Goal: Information Seeking & Learning: Learn about a topic

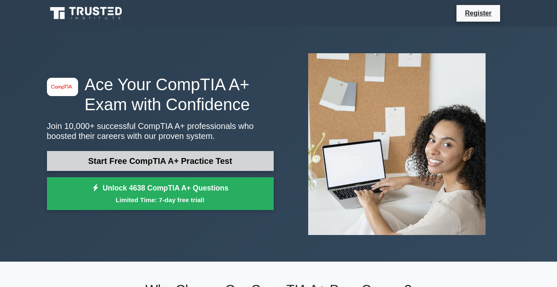
click at [258, 167] on link "Start Free CompTIA A+ Practice Test" at bounding box center [160, 161] width 227 height 20
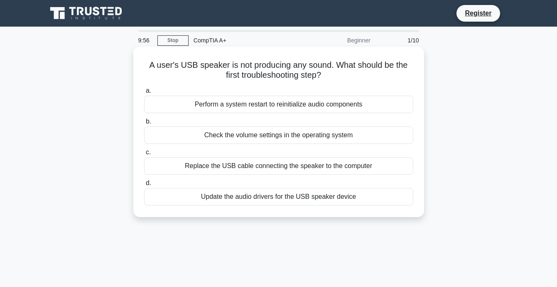
click at [212, 137] on div "Check the volume settings in the operating system" at bounding box center [278, 134] width 269 height 17
click at [144, 124] on input "b. Check the volume settings in the operating system" at bounding box center [144, 121] width 0 height 5
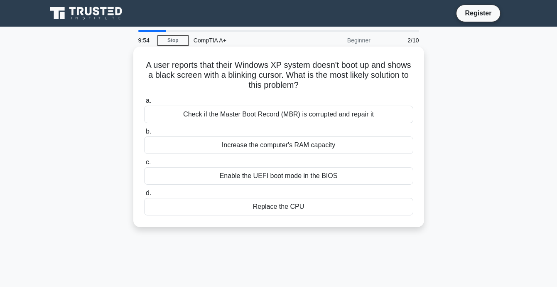
click at [250, 148] on div "Increase the computer's RAM capacity" at bounding box center [278, 144] width 269 height 17
click at [144, 134] on input "b. Increase the computer's RAM capacity" at bounding box center [144, 131] width 0 height 5
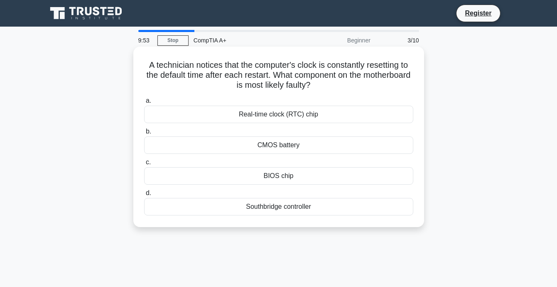
click at [301, 146] on div "CMOS battery" at bounding box center [278, 144] width 269 height 17
click at [144, 134] on input "b. CMOS battery" at bounding box center [144, 131] width 0 height 5
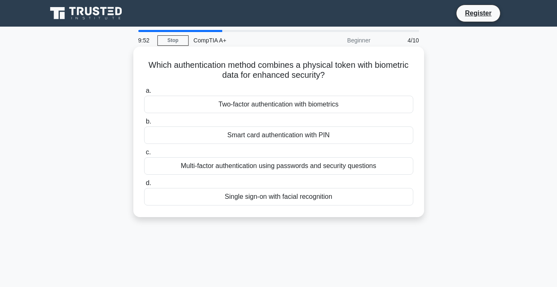
click at [301, 167] on div "Multi-factor authentication using passwords and security questions" at bounding box center [278, 165] width 269 height 17
click at [144, 155] on input "c. Multi-factor authentication using passwords and security questions" at bounding box center [144, 151] width 0 height 5
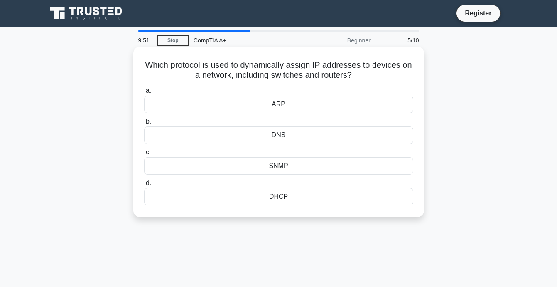
click at [298, 194] on div "DHCP" at bounding box center [278, 196] width 269 height 17
click at [144, 186] on input "d. DHCP" at bounding box center [144, 182] width 0 height 5
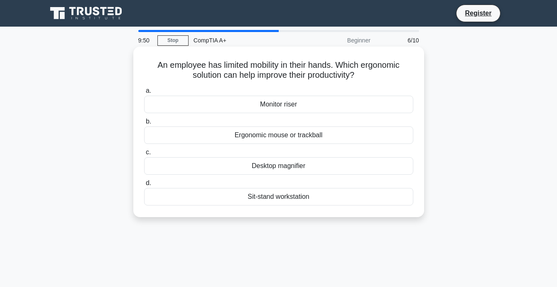
click at [302, 169] on div "Desktop magnifier" at bounding box center [278, 165] width 269 height 17
click at [144, 155] on input "c. Desktop magnifier" at bounding box center [144, 151] width 0 height 5
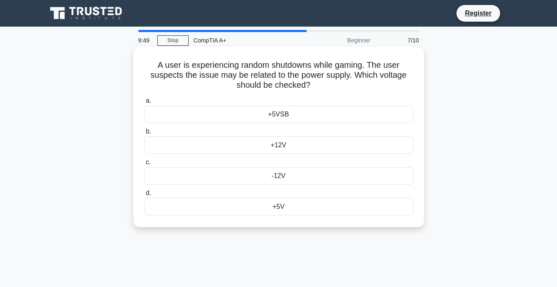
click at [297, 210] on div "+5V" at bounding box center [278, 206] width 269 height 17
click at [144, 196] on input "d. +5V" at bounding box center [144, 192] width 0 height 5
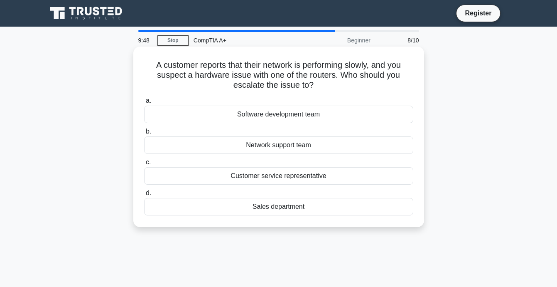
click at [297, 207] on div "Sales department" at bounding box center [278, 206] width 269 height 17
click at [144, 196] on input "d. Sales department" at bounding box center [144, 192] width 0 height 5
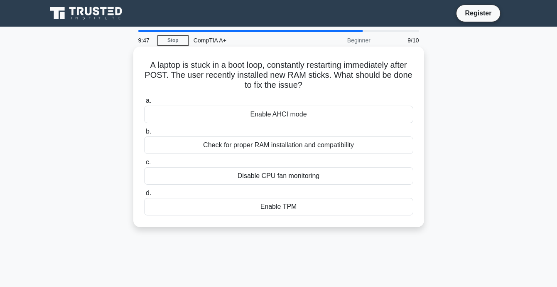
click at [297, 206] on div "Enable TPM" at bounding box center [278, 206] width 269 height 17
click at [144, 196] on input "d. Enable TPM" at bounding box center [144, 192] width 0 height 5
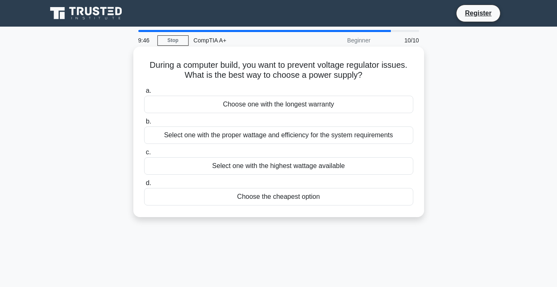
click at [297, 201] on div "Choose the cheapest option" at bounding box center [278, 196] width 269 height 17
click at [144, 186] on input "d. Choose the cheapest option" at bounding box center [144, 182] width 0 height 5
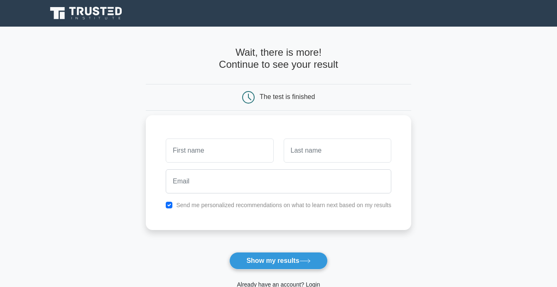
click at [236, 159] on input "text" at bounding box center [220, 150] width 108 height 24
type input "a"
type input "A"
type input "[PERSON_NAME]"
click at [325, 147] on input "text" at bounding box center [338, 150] width 108 height 24
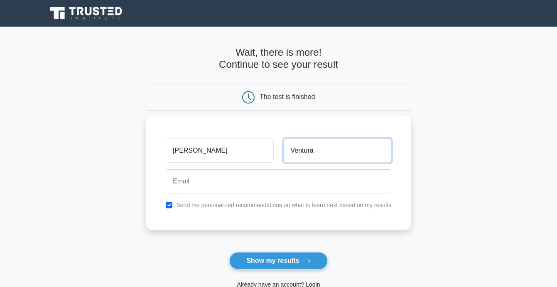
type input "Ventura"
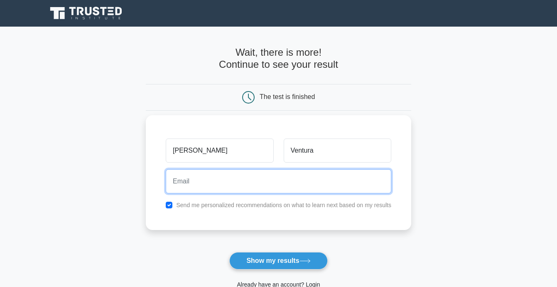
click at [248, 181] on input "email" at bounding box center [278, 181] width 225 height 24
type input "alynmaeventura@gmail.com"
click at [229, 252] on button "Show my results" at bounding box center [278, 260] width 98 height 17
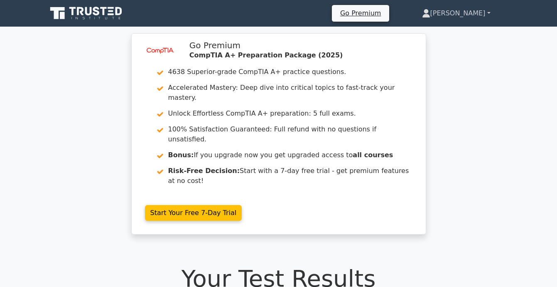
click at [480, 14] on link "Alyna Mae" at bounding box center [456, 13] width 108 height 17
click at [443, 31] on link "Profile" at bounding box center [435, 32] width 66 height 13
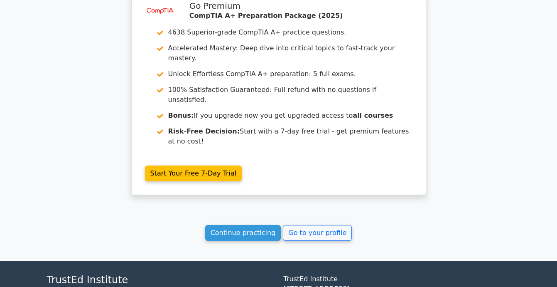
scroll to position [1472, 0]
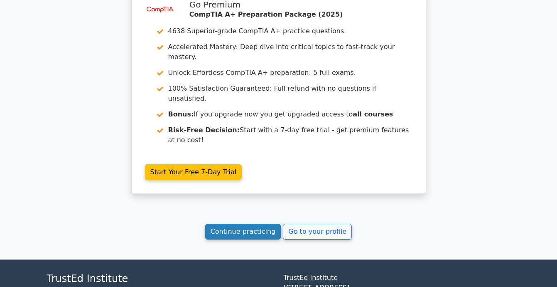
click at [264, 223] on link "Continue practicing" at bounding box center [243, 231] width 76 height 16
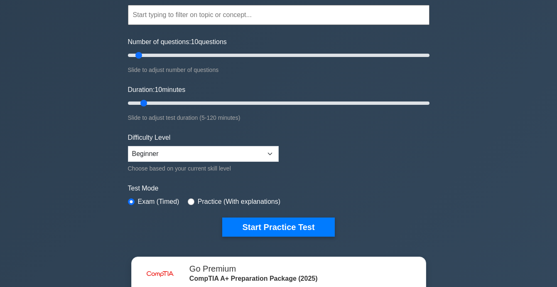
scroll to position [125, 0]
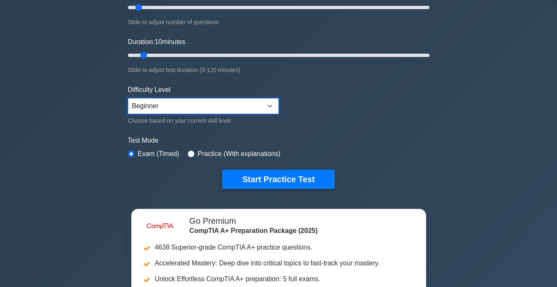
click at [272, 108] on select "Beginner Intermediate Expert" at bounding box center [203, 106] width 151 height 16
select select "expert"
click at [128, 98] on select "Beginner Intermediate Expert" at bounding box center [203, 106] width 151 height 16
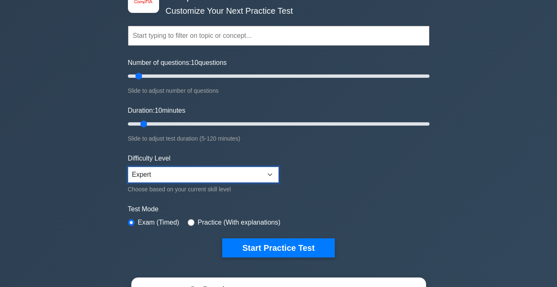
scroll to position [42, 0]
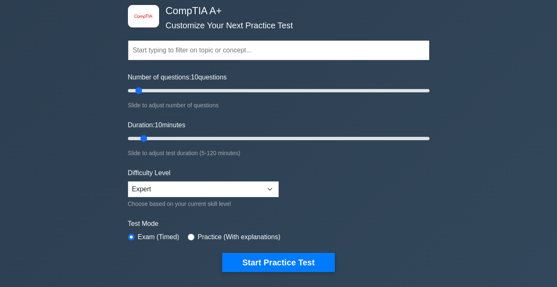
click at [202, 240] on label "Practice (With explanations)" at bounding box center [239, 237] width 83 height 10
click at [190, 235] on input "radio" at bounding box center [191, 236] width 7 height 7
radio input "true"
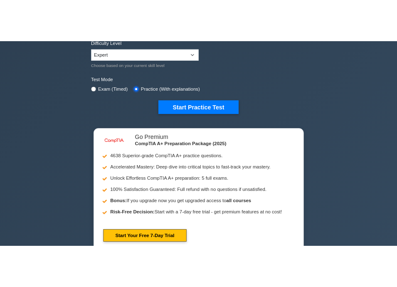
scroll to position [208, 0]
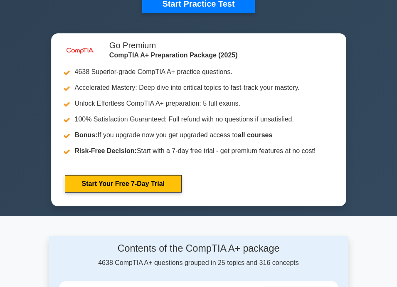
scroll to position [332, 0]
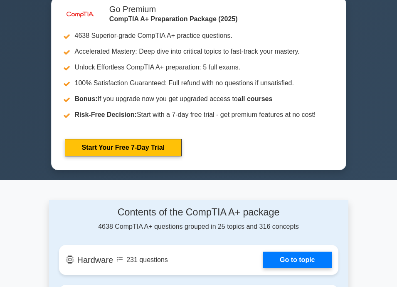
drag, startPoint x: 402, startPoint y: 168, endPoint x: 375, endPoint y: 108, distance: 64.9
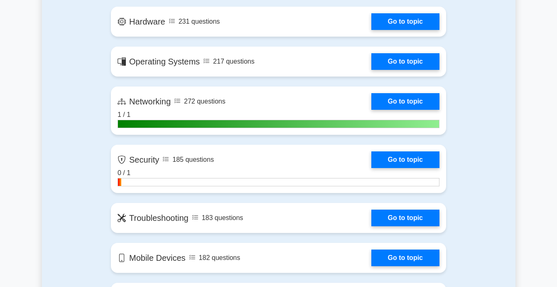
scroll to position [585, 0]
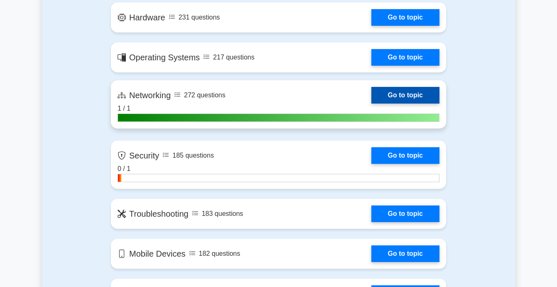
click at [371, 96] on link "Go to topic" at bounding box center [405, 95] width 68 height 17
